Goal: Task Accomplishment & Management: Manage account settings

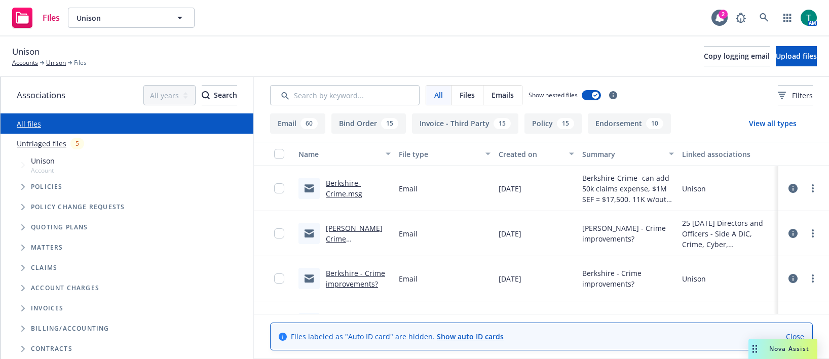
click at [22, 188] on icon "Tree Example" at bounding box center [23, 187] width 4 height 6
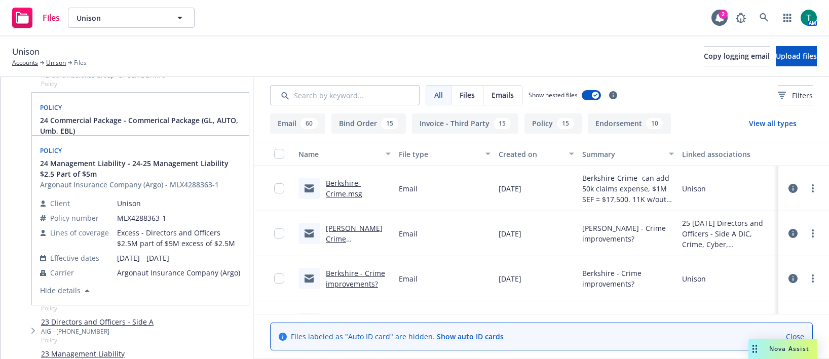
scroll to position [253, 0]
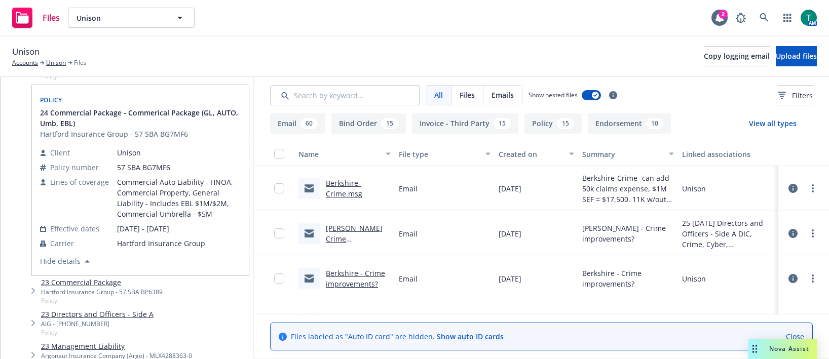
click at [181, 54] on div "Unison Accounts Unison Files Copy logging email Upload files" at bounding box center [414, 56] width 805 height 22
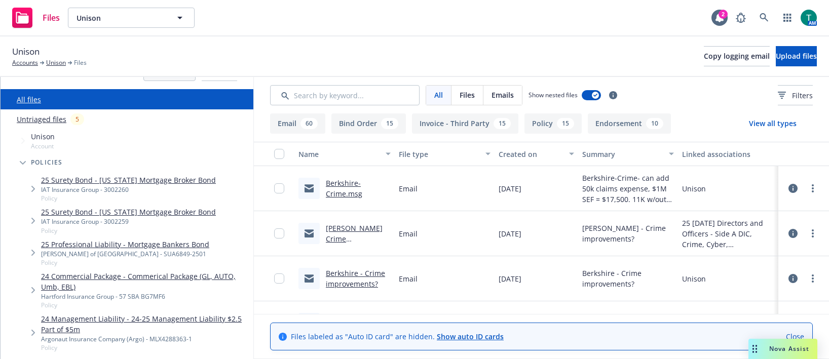
scroll to position [0, 0]
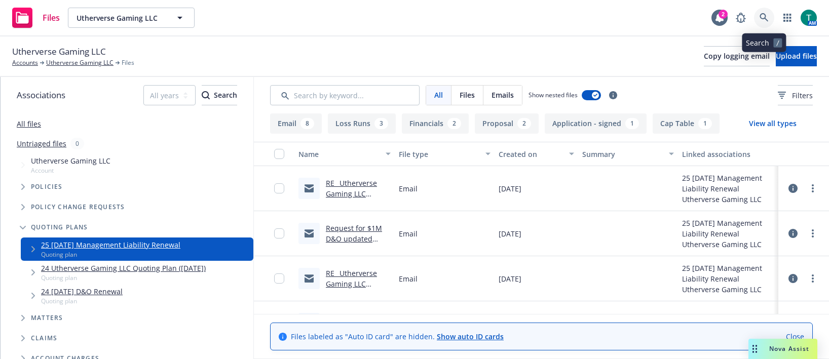
click at [766, 17] on icon at bounding box center [764, 17] width 9 height 9
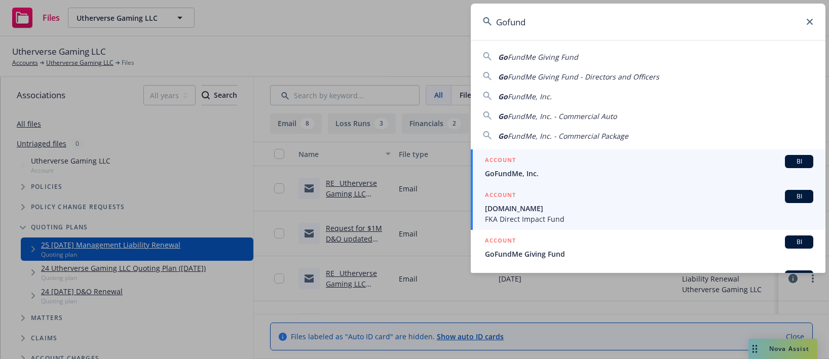
type input "Gofund"
click at [569, 218] on span "FKA Direct Impact Fund" at bounding box center [649, 219] width 328 height 11
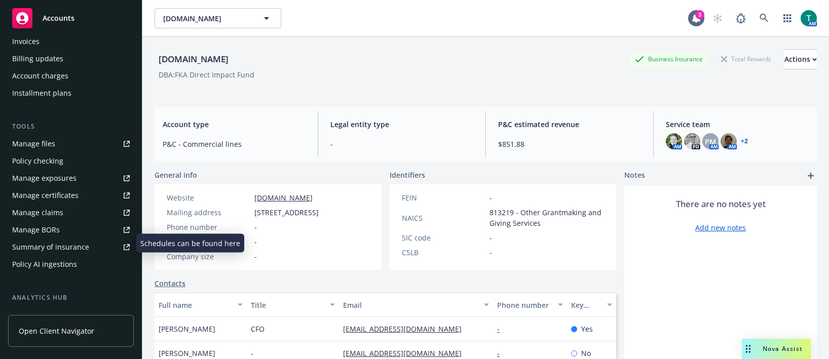
scroll to position [133, 0]
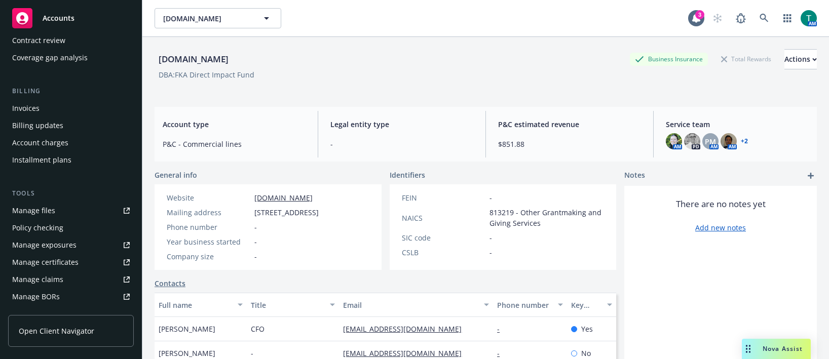
click at [57, 209] on link "Manage files" at bounding box center [71, 211] width 126 height 16
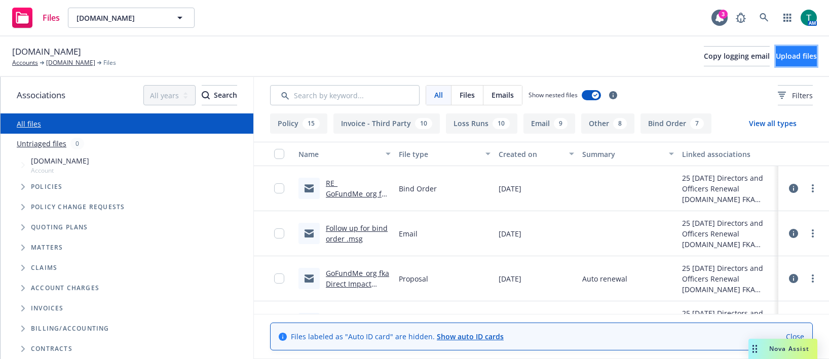
click at [776, 66] on button "Upload files" at bounding box center [796, 56] width 41 height 20
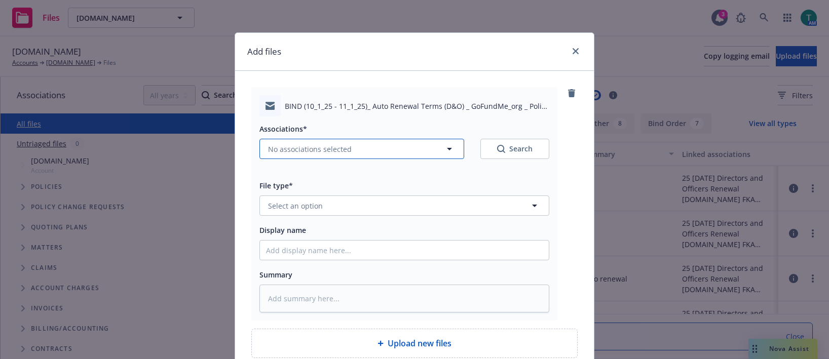
click at [283, 148] on span "No associations selected" at bounding box center [310, 149] width 84 height 11
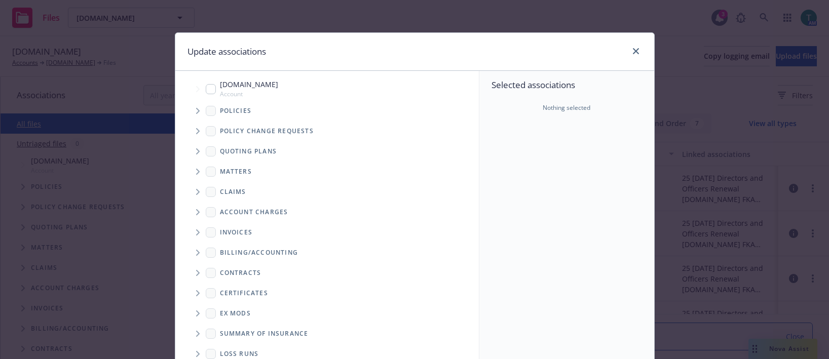
type textarea "x"
click at [207, 86] on input "Tree Example" at bounding box center [211, 89] width 10 height 10
checkbox input "true"
drag, startPoint x: 194, startPoint y: 153, endPoint x: 215, endPoint y: 147, distance: 22.0
click at [196, 152] on icon "Tree Example" at bounding box center [198, 151] width 4 height 6
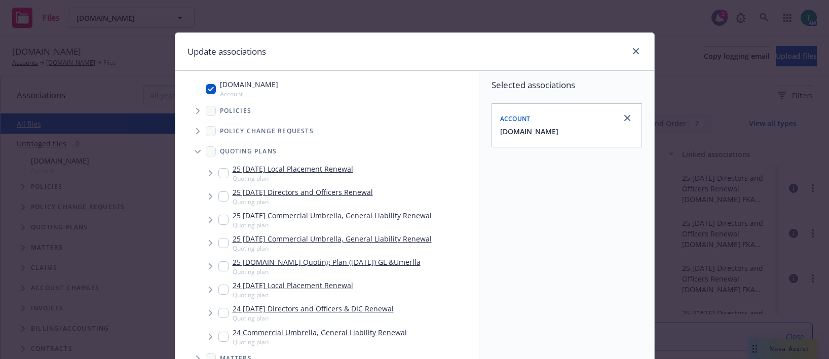
click at [220, 197] on input "Tree Example" at bounding box center [223, 197] width 10 height 10
checkbox input "true"
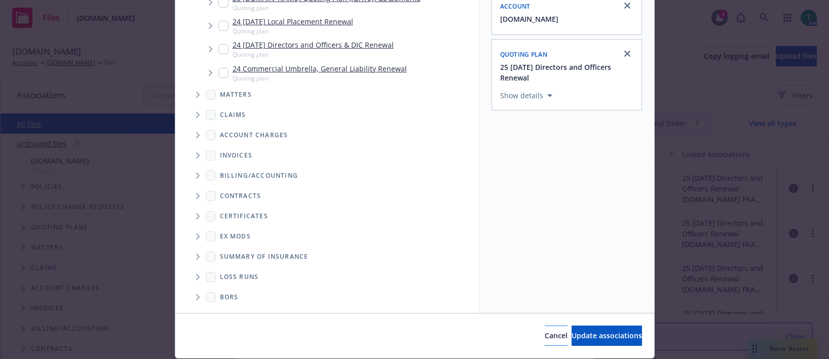
scroll to position [144, 0]
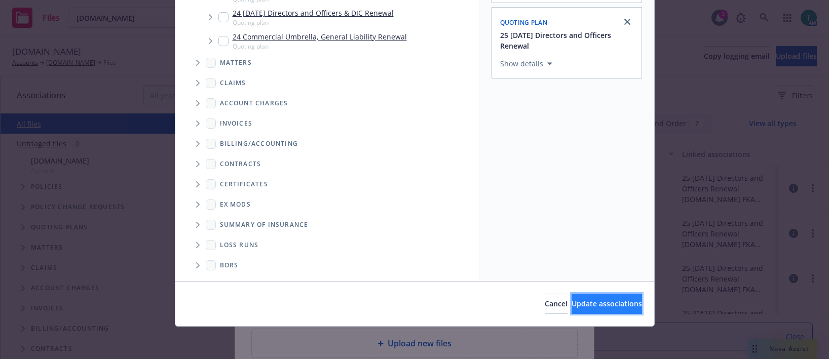
click at [593, 304] on span "Update associations" at bounding box center [607, 304] width 70 height 10
type textarea "x"
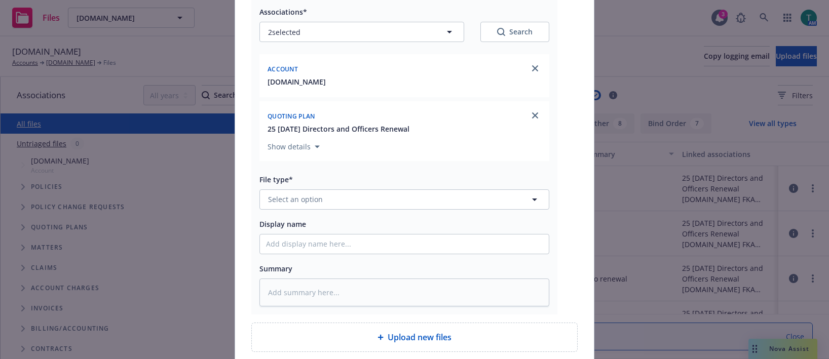
scroll to position [204, 0]
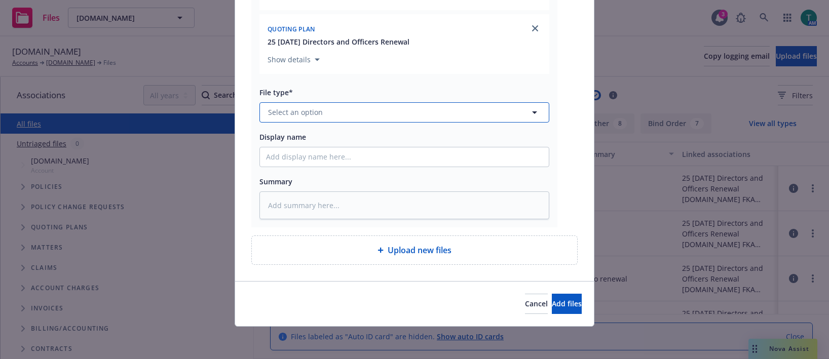
click at [275, 118] on span "Select an option" at bounding box center [295, 112] width 55 height 11
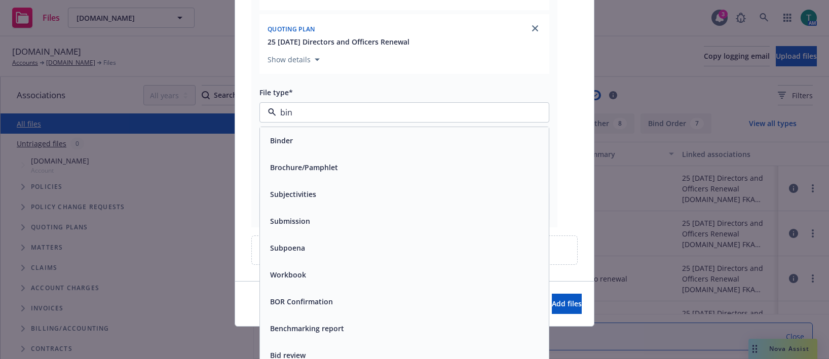
type input "bind"
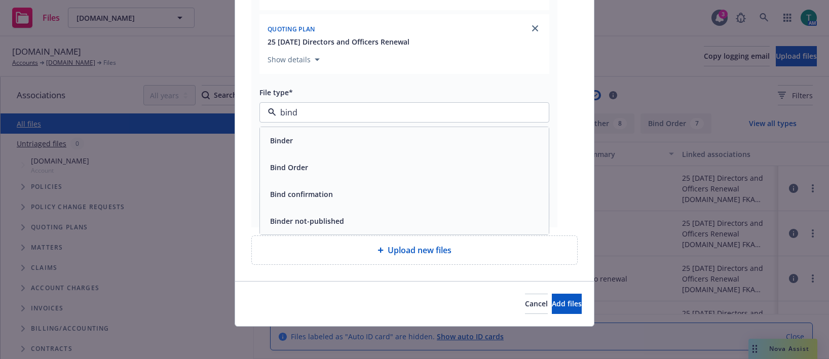
drag, startPoint x: 300, startPoint y: 165, endPoint x: 317, endPoint y: 174, distance: 19.5
click at [301, 165] on span "Bind Order" at bounding box center [289, 167] width 38 height 11
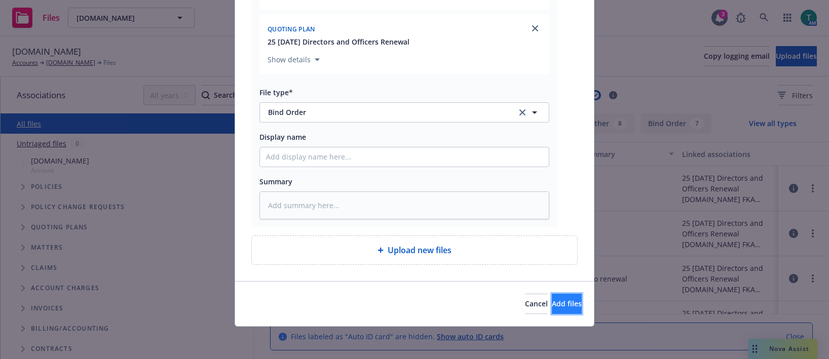
click at [555, 305] on span "Add files" at bounding box center [567, 304] width 30 height 10
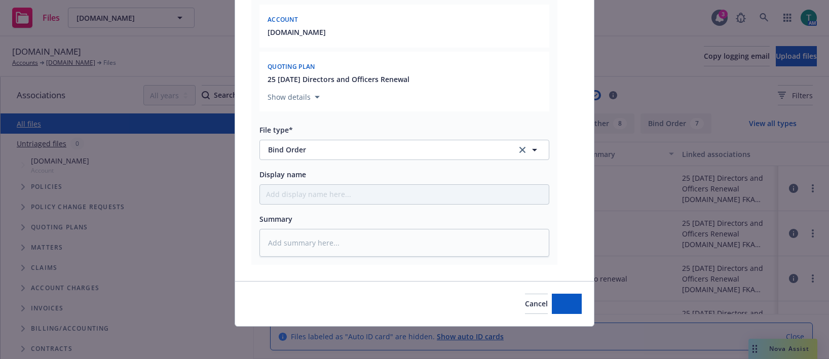
scroll to position [167, 0]
type textarea "x"
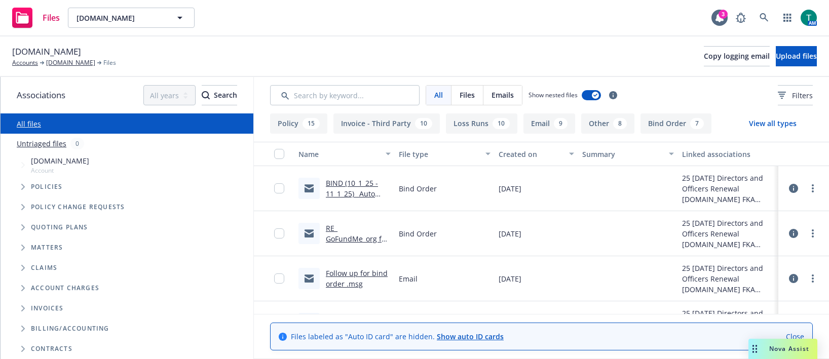
click at [785, 347] on span "Nova Assist" at bounding box center [789, 349] width 40 height 9
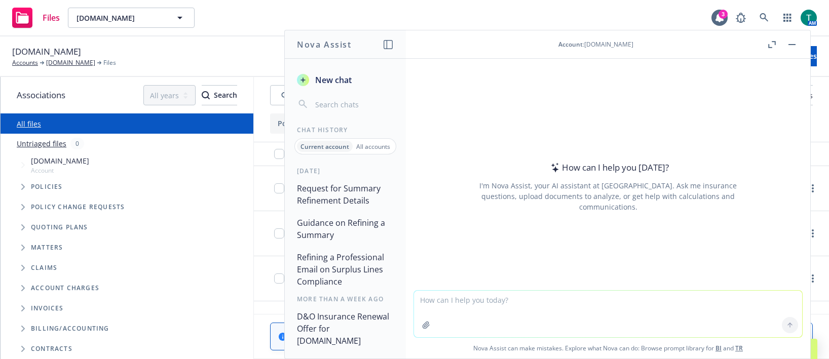
click at [539, 305] on textarea at bounding box center [608, 314] width 388 height 47
type textarea "Compare quote against policy"
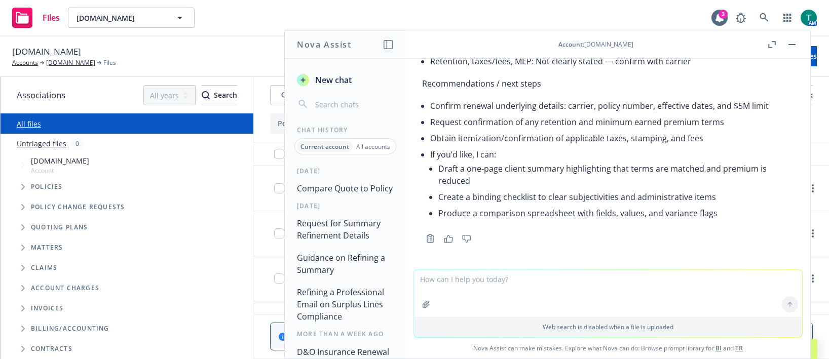
scroll to position [1321, 0]
click at [791, 45] on rect "button" at bounding box center [792, 44] width 7 height 1
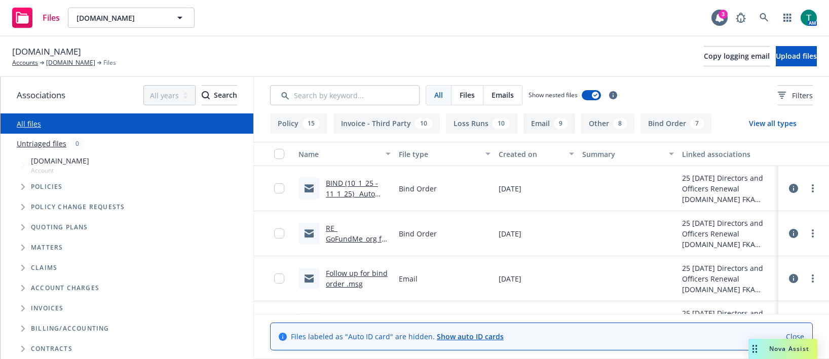
click at [803, 352] on span "Nova Assist" at bounding box center [789, 349] width 40 height 9
